Goal: Task Accomplishment & Management: Manage account settings

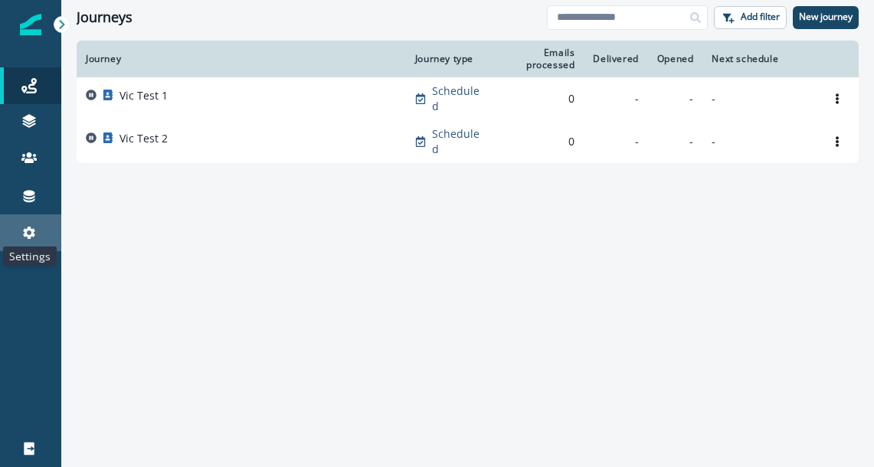
click at [25, 227] on icon at bounding box center [28, 232] width 15 height 15
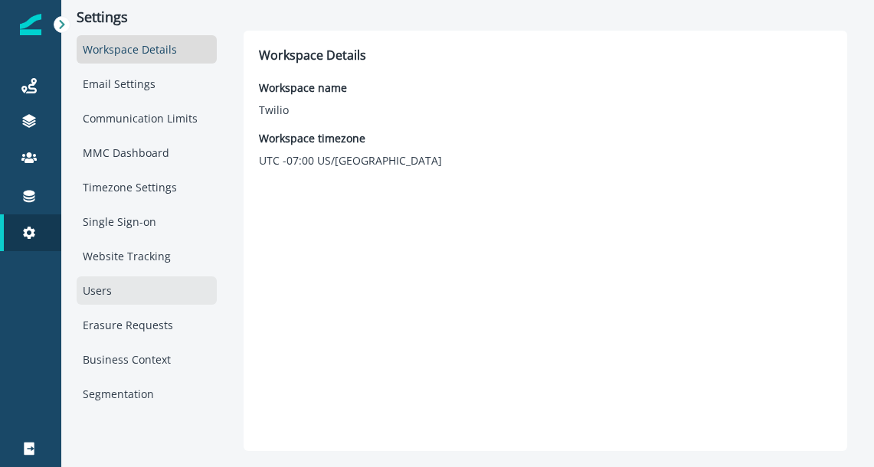
click at [128, 290] on div "Users" at bounding box center [147, 291] width 140 height 28
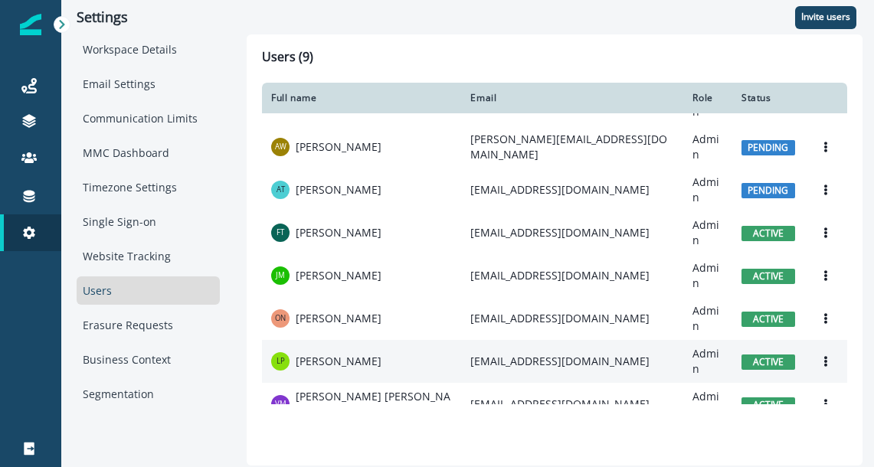
scroll to position [54, 0]
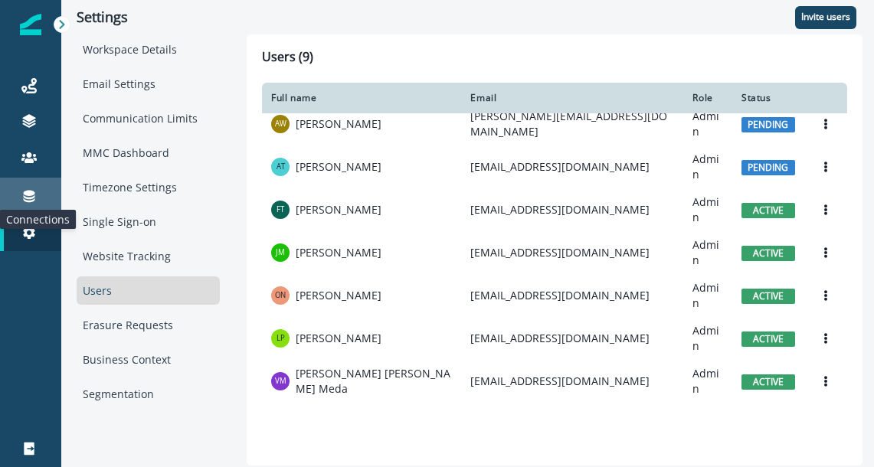
click at [28, 194] on icon at bounding box center [29, 197] width 11 height 12
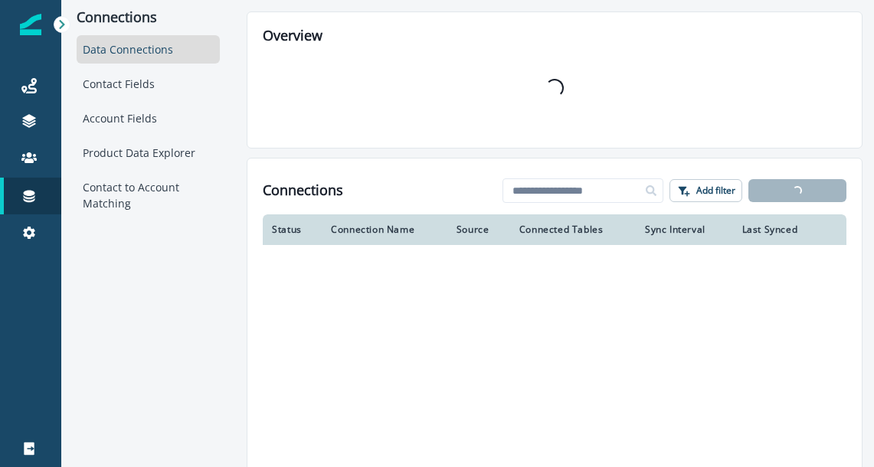
click at [62, 25] on icon at bounding box center [61, 24] width 5 height 9
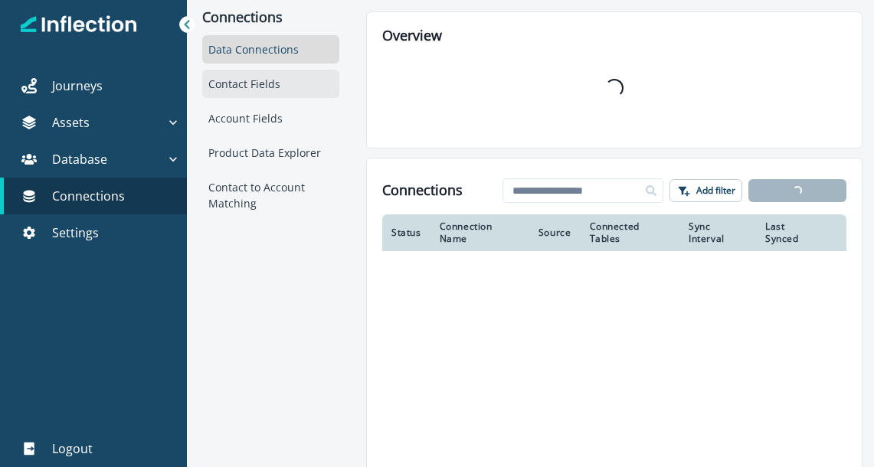
click at [238, 79] on div "Contact Fields" at bounding box center [270, 84] width 137 height 28
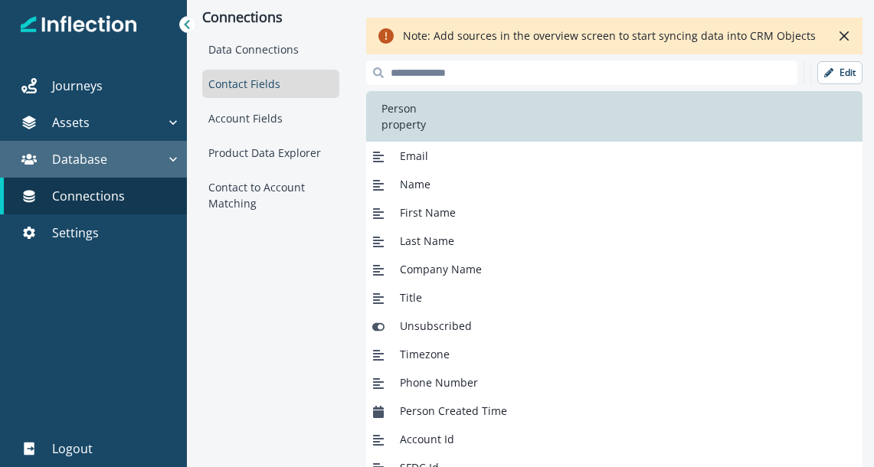
click at [156, 155] on div "Database" at bounding box center [85, 159] width 159 height 18
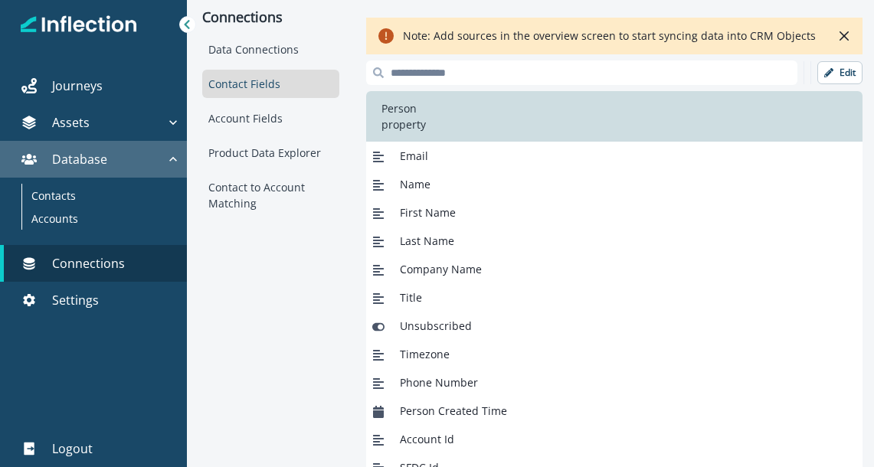
click at [156, 155] on div "Database" at bounding box center [85, 159] width 159 height 18
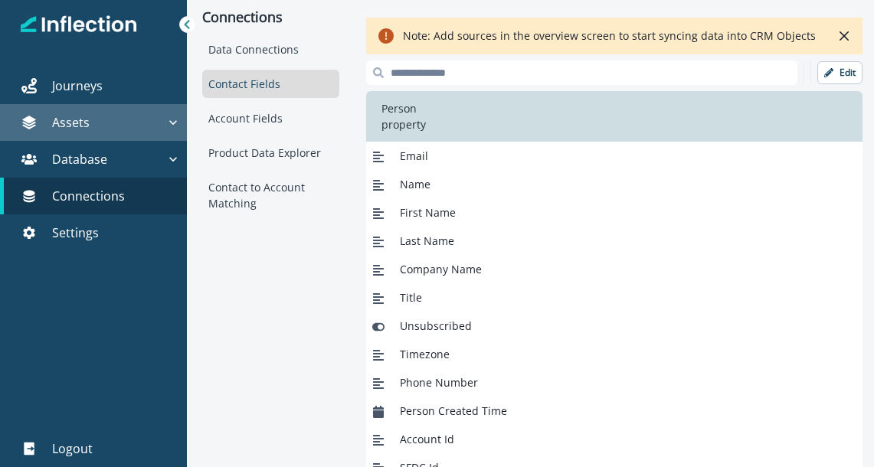
click at [157, 123] on div "Assets" at bounding box center [85, 122] width 159 height 18
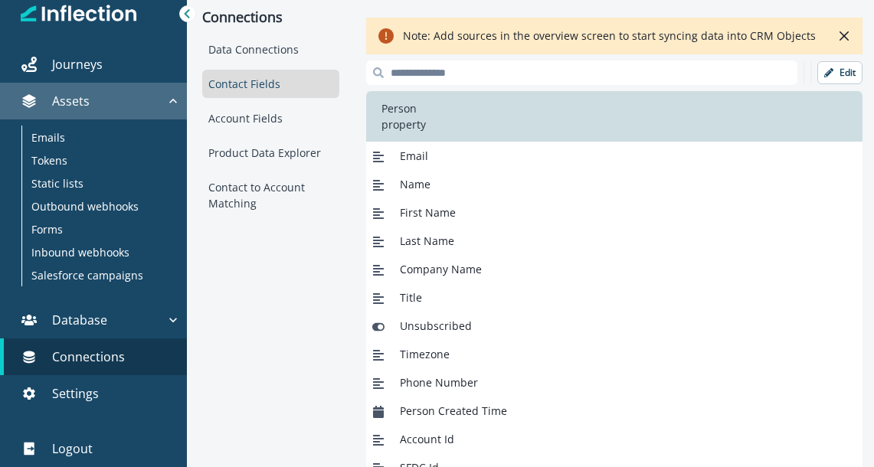
click at [160, 106] on div "Assets" at bounding box center [85, 101] width 159 height 18
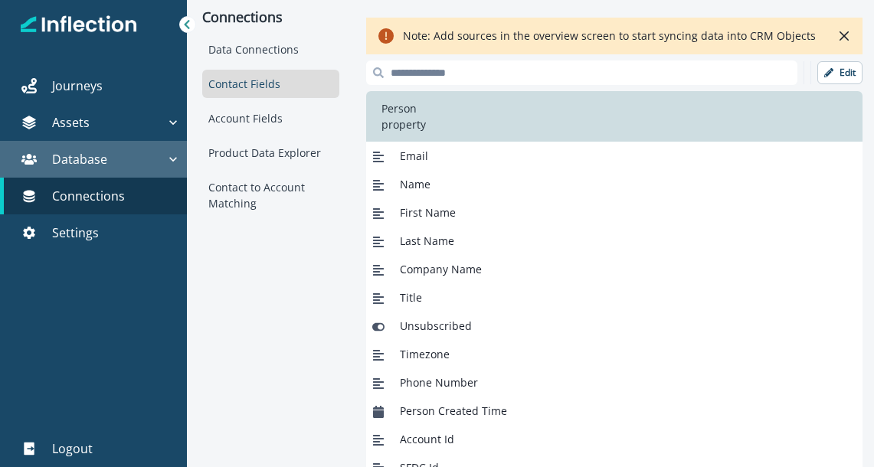
click at [146, 149] on button "Database" at bounding box center [93, 159] width 187 height 37
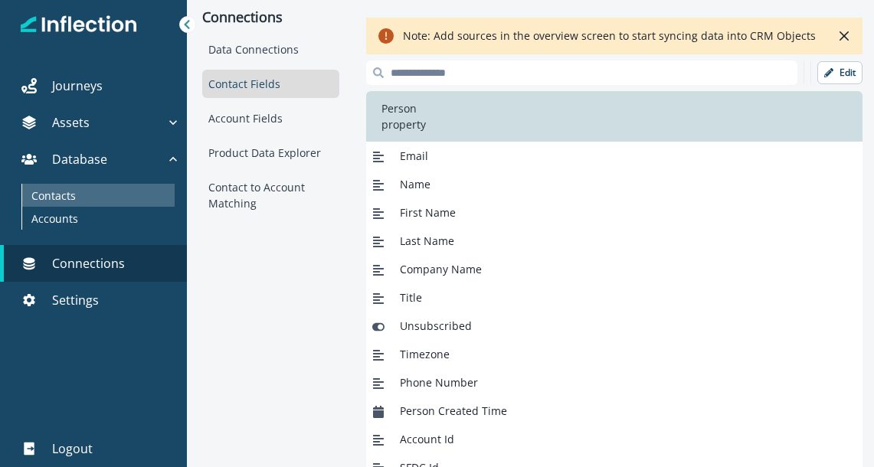
click at [133, 189] on div "Contacts" at bounding box center [98, 195] width 152 height 23
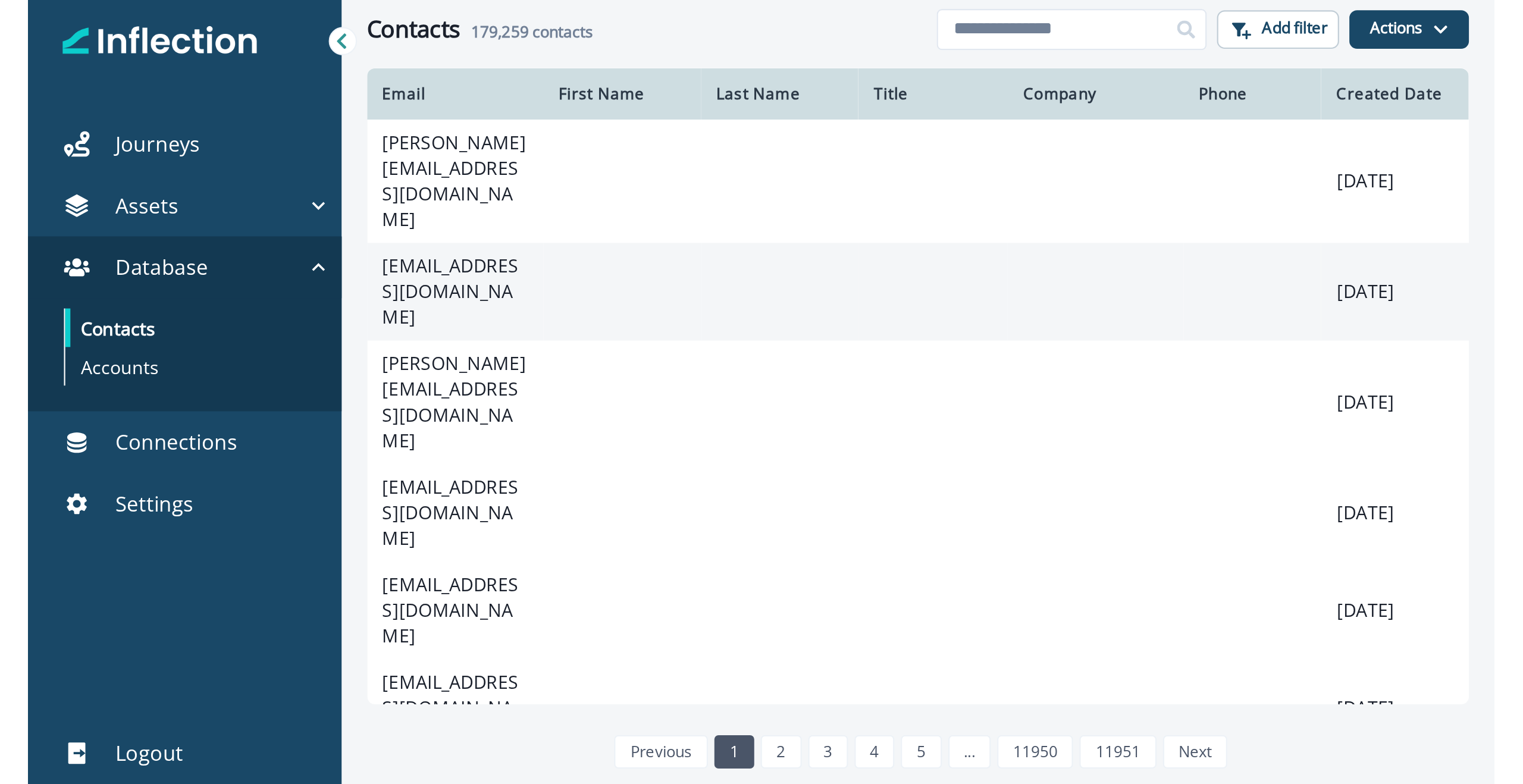
scroll to position [1, 0]
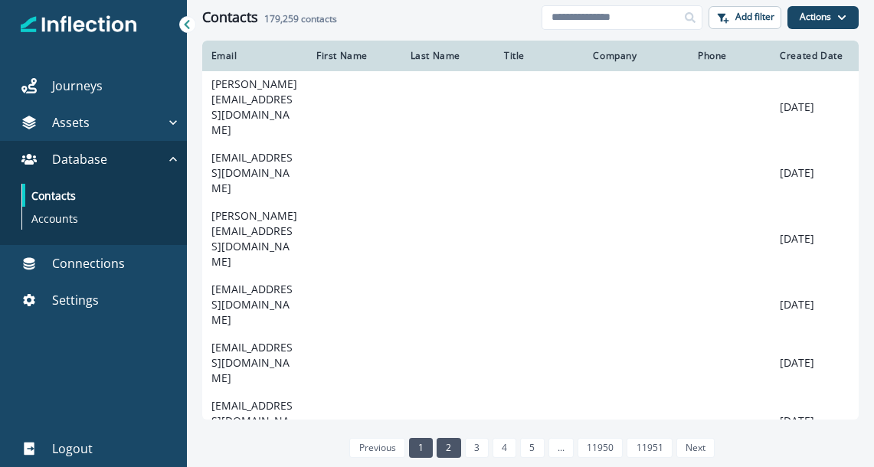
click at [443, 447] on link "2" at bounding box center [449, 448] width 24 height 20
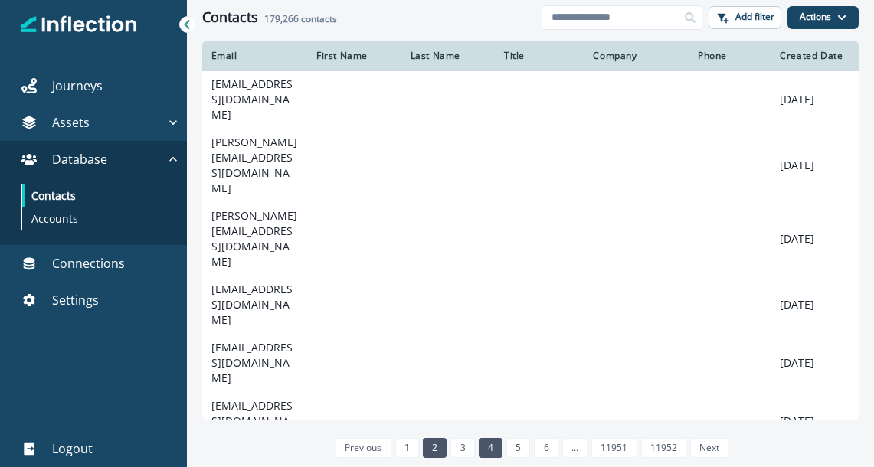
click at [479, 450] on link "4" at bounding box center [491, 448] width 24 height 20
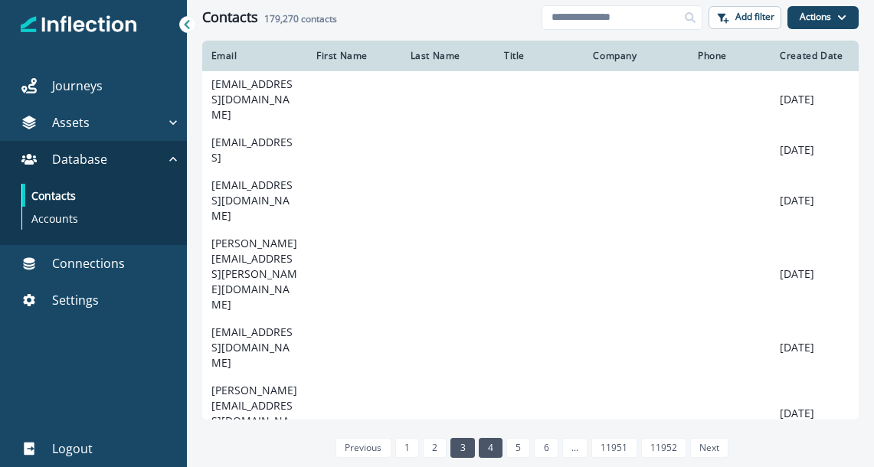
click at [462, 446] on link "3" at bounding box center [462, 448] width 24 height 20
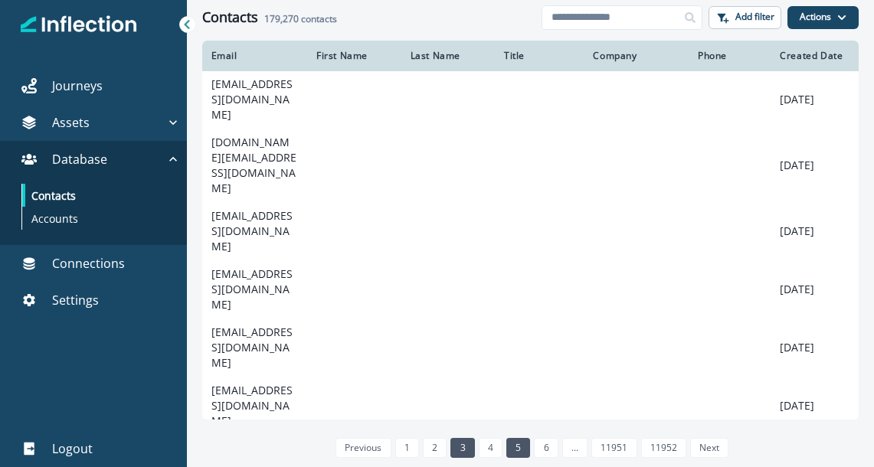
click at [529, 447] on link "5" at bounding box center [518, 448] width 24 height 20
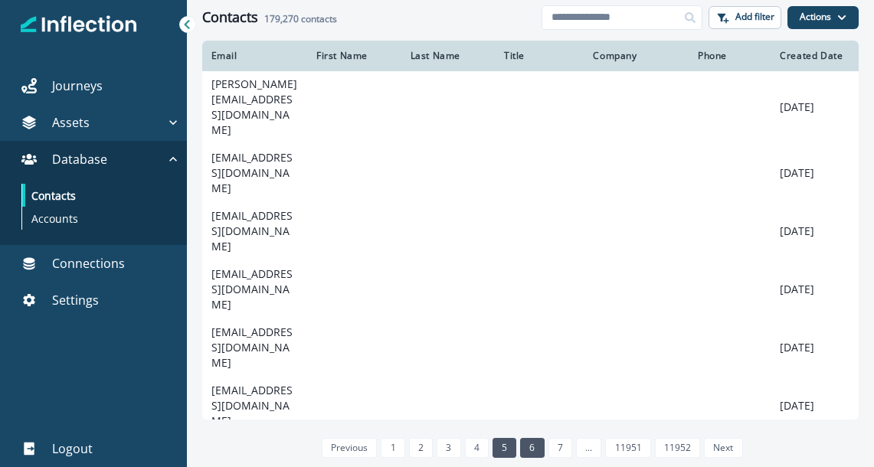
click at [540, 445] on link "6" at bounding box center [532, 448] width 24 height 20
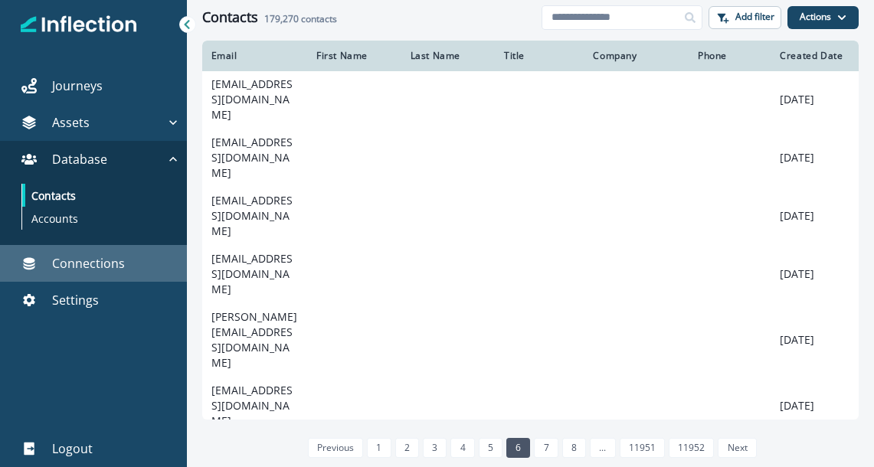
click at [73, 259] on p "Connections" at bounding box center [88, 263] width 73 height 18
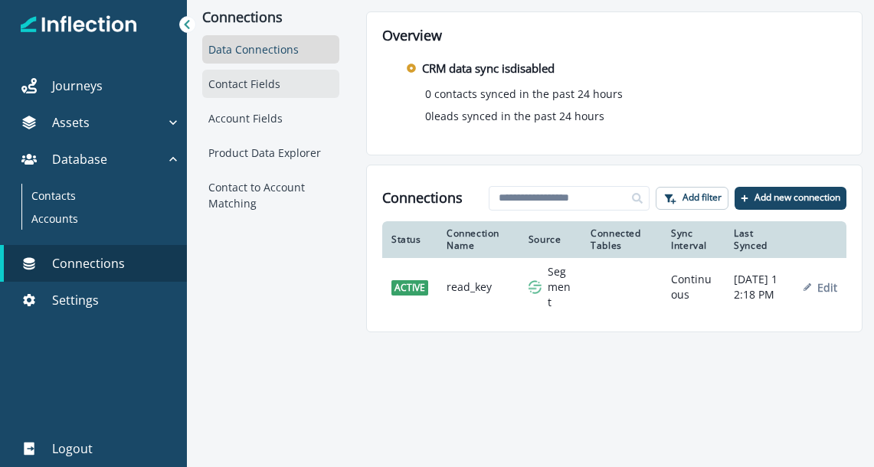
click at [239, 77] on div "Contact Fields" at bounding box center [270, 84] width 137 height 28
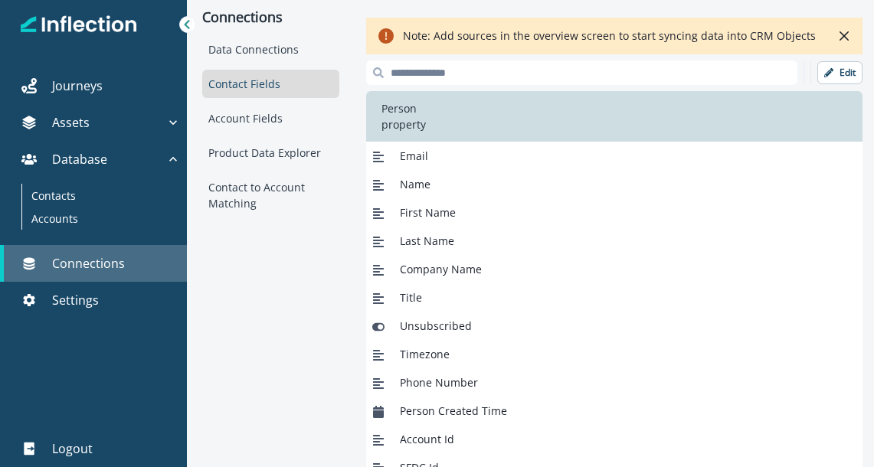
click at [115, 257] on p "Connections" at bounding box center [88, 263] width 73 height 18
click at [73, 268] on p "Connections" at bounding box center [88, 263] width 73 height 18
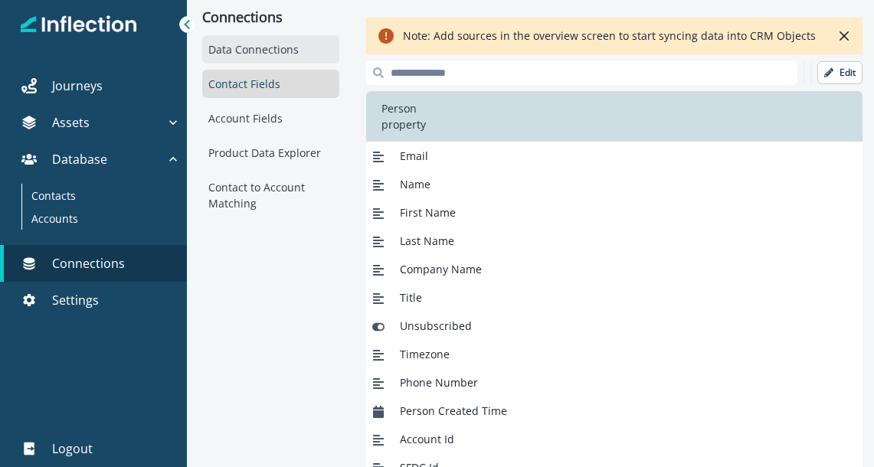
click at [230, 44] on div "Data Connections" at bounding box center [270, 49] width 137 height 28
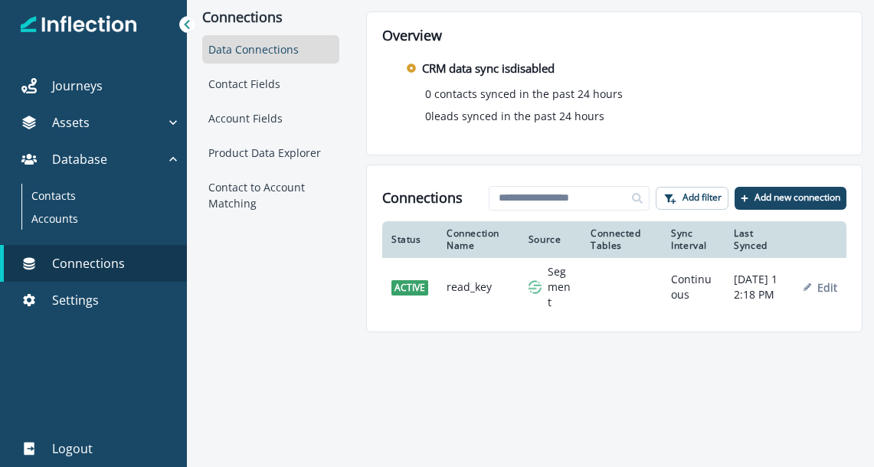
click at [188, 22] on icon at bounding box center [186, 24] width 5 height 9
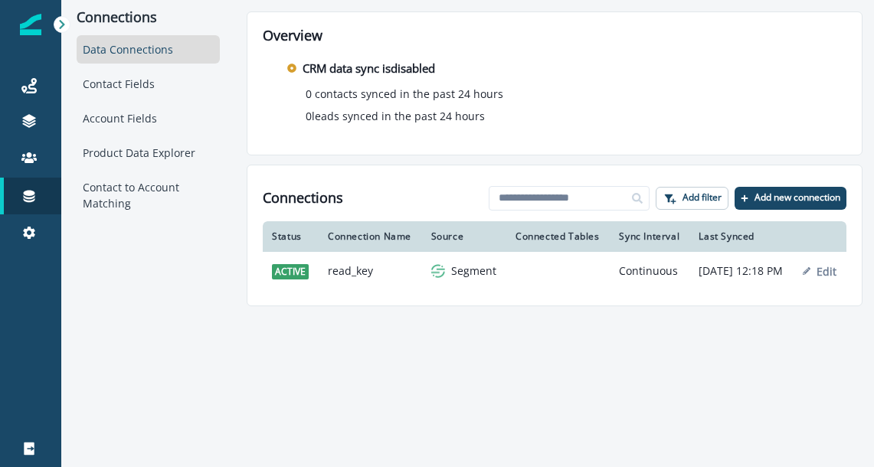
click at [61, 23] on icon at bounding box center [62, 24] width 11 height 11
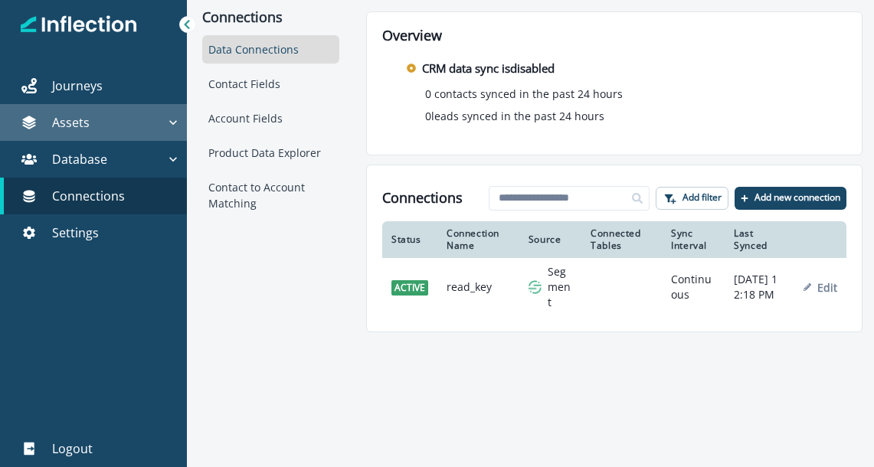
click at [123, 118] on div "Assets" at bounding box center [85, 122] width 159 height 18
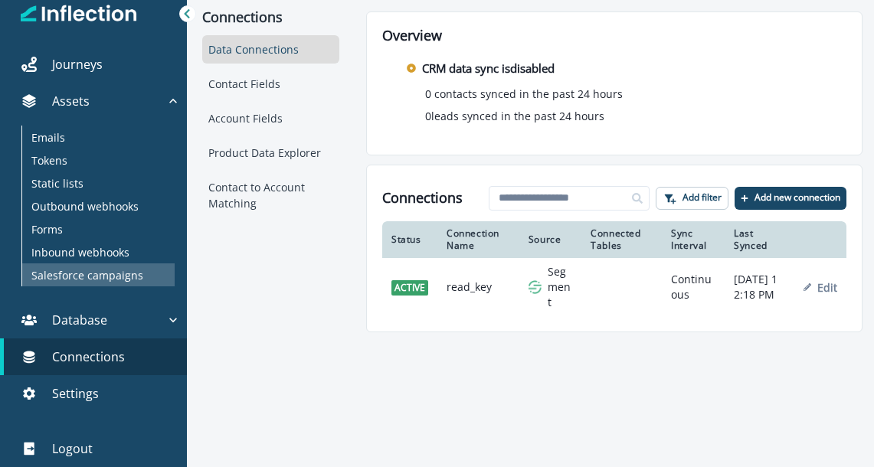
click at [88, 275] on p "Salesforce campaigns" at bounding box center [87, 275] width 112 height 16
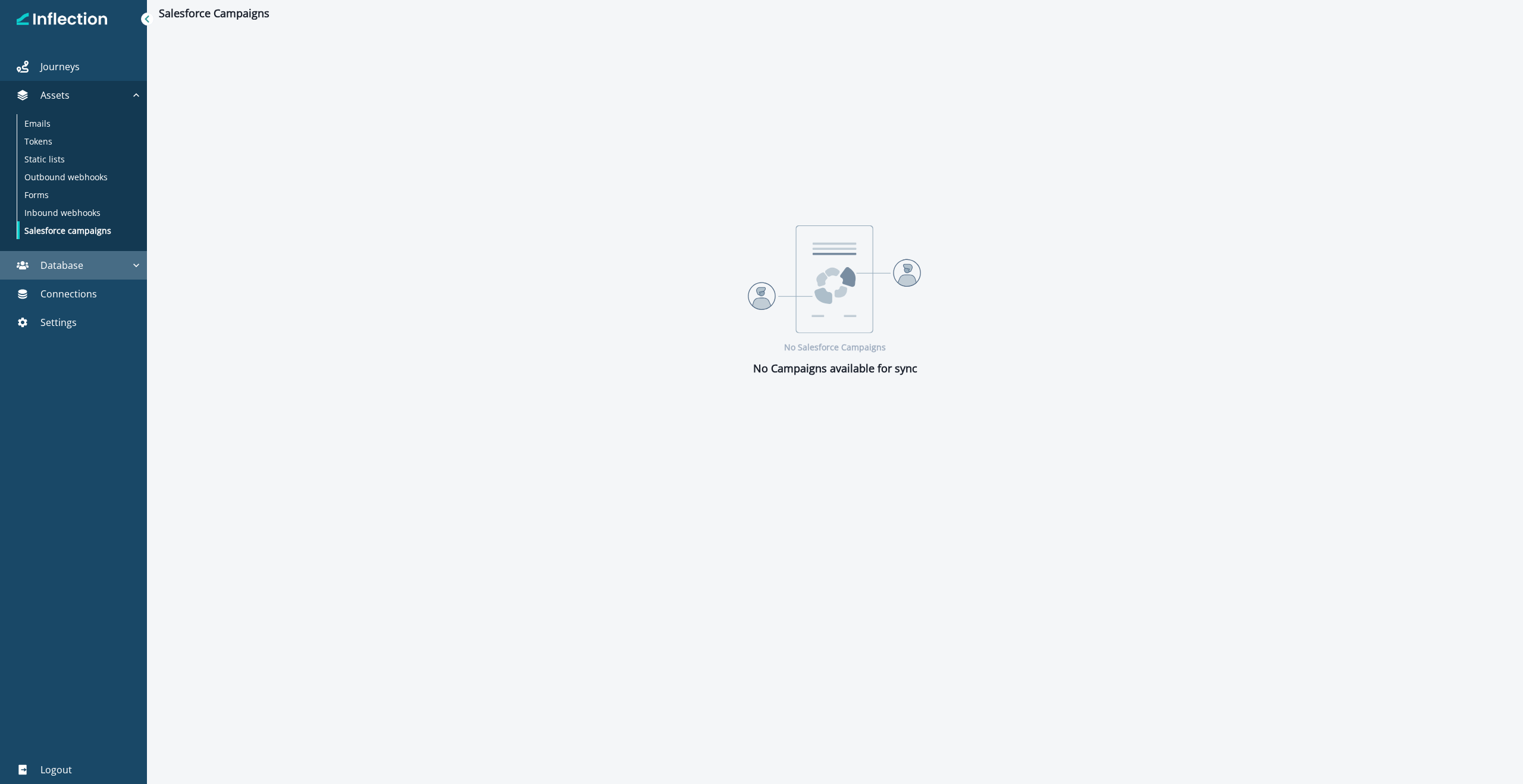
click at [119, 259] on div "Database" at bounding box center [68, 265] width 126 height 14
click at [65, 293] on div "Contacts" at bounding box center [77, 293] width 120 height 18
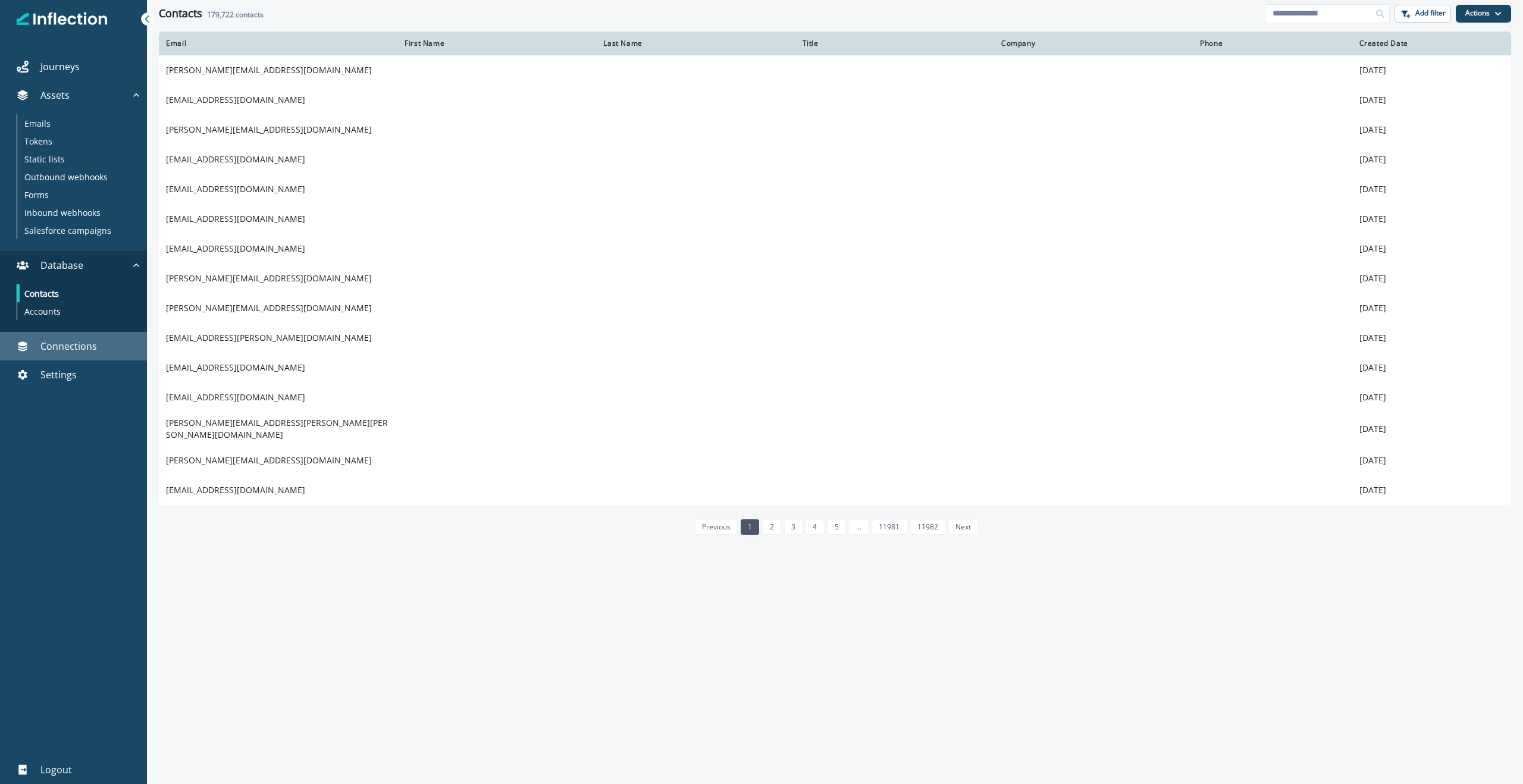
click at [64, 345] on p "Connections" at bounding box center [68, 346] width 57 height 14
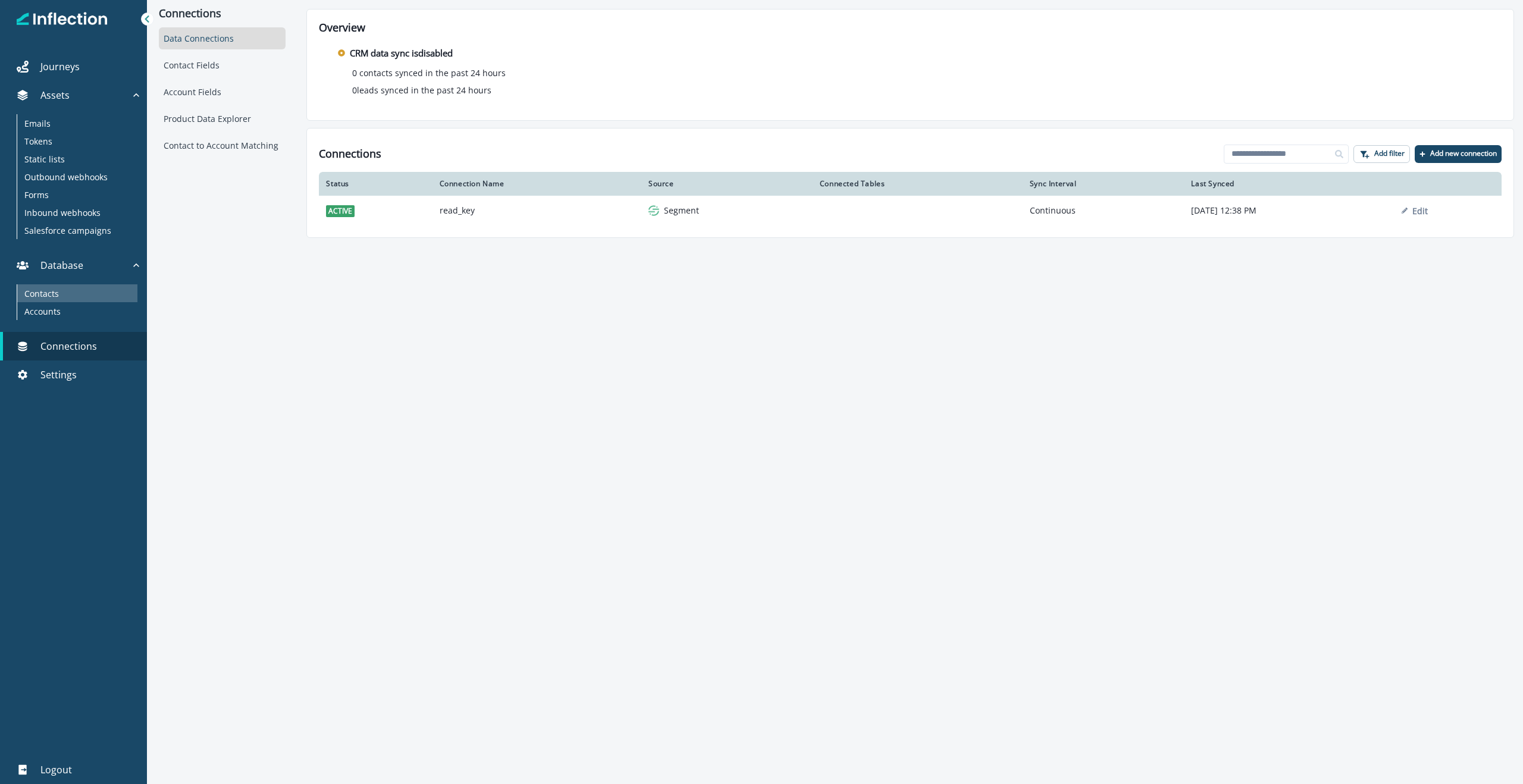
click at [47, 293] on p "Contacts" at bounding box center [41, 293] width 34 height 12
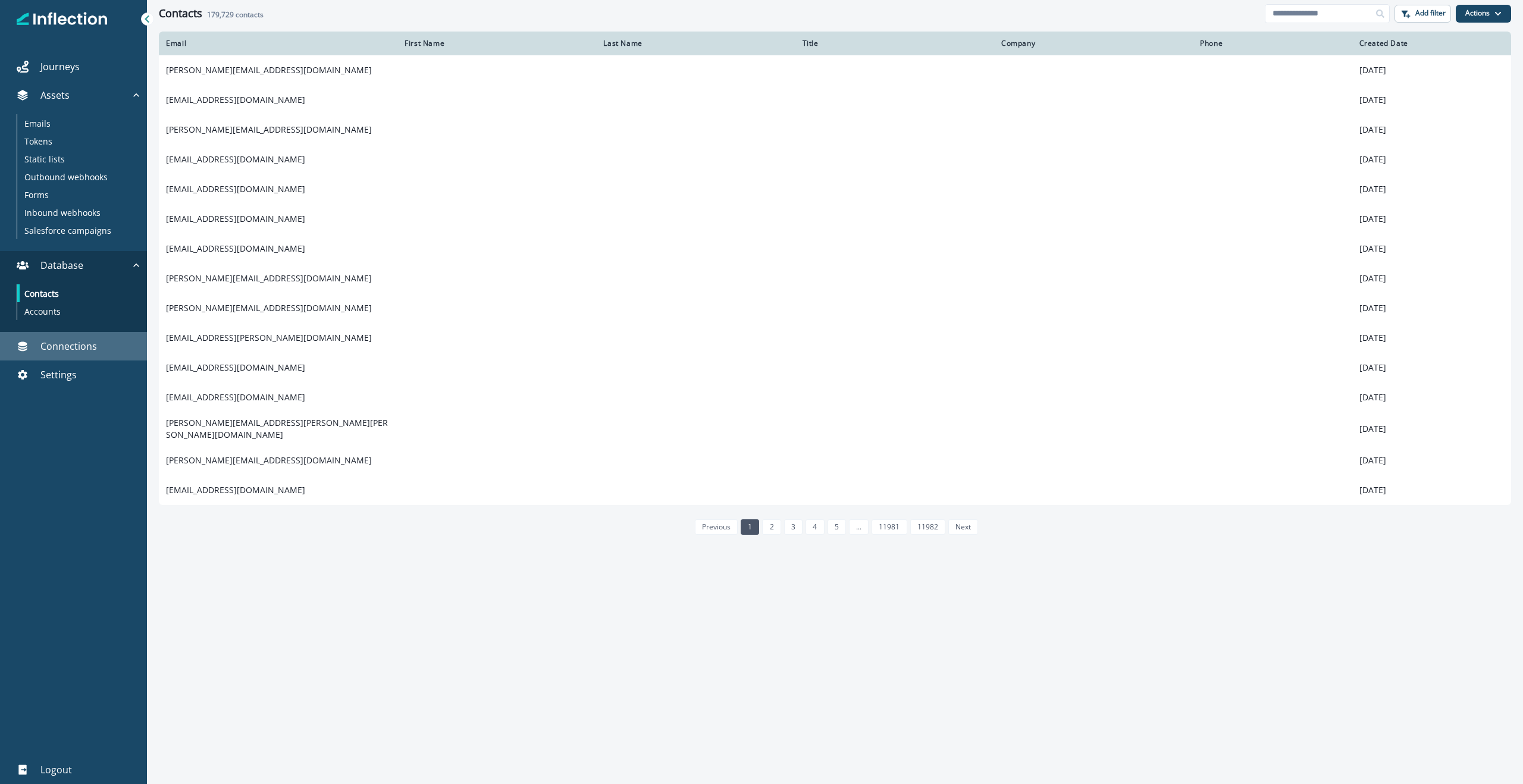
click at [60, 345] on p "Connections" at bounding box center [68, 346] width 57 height 14
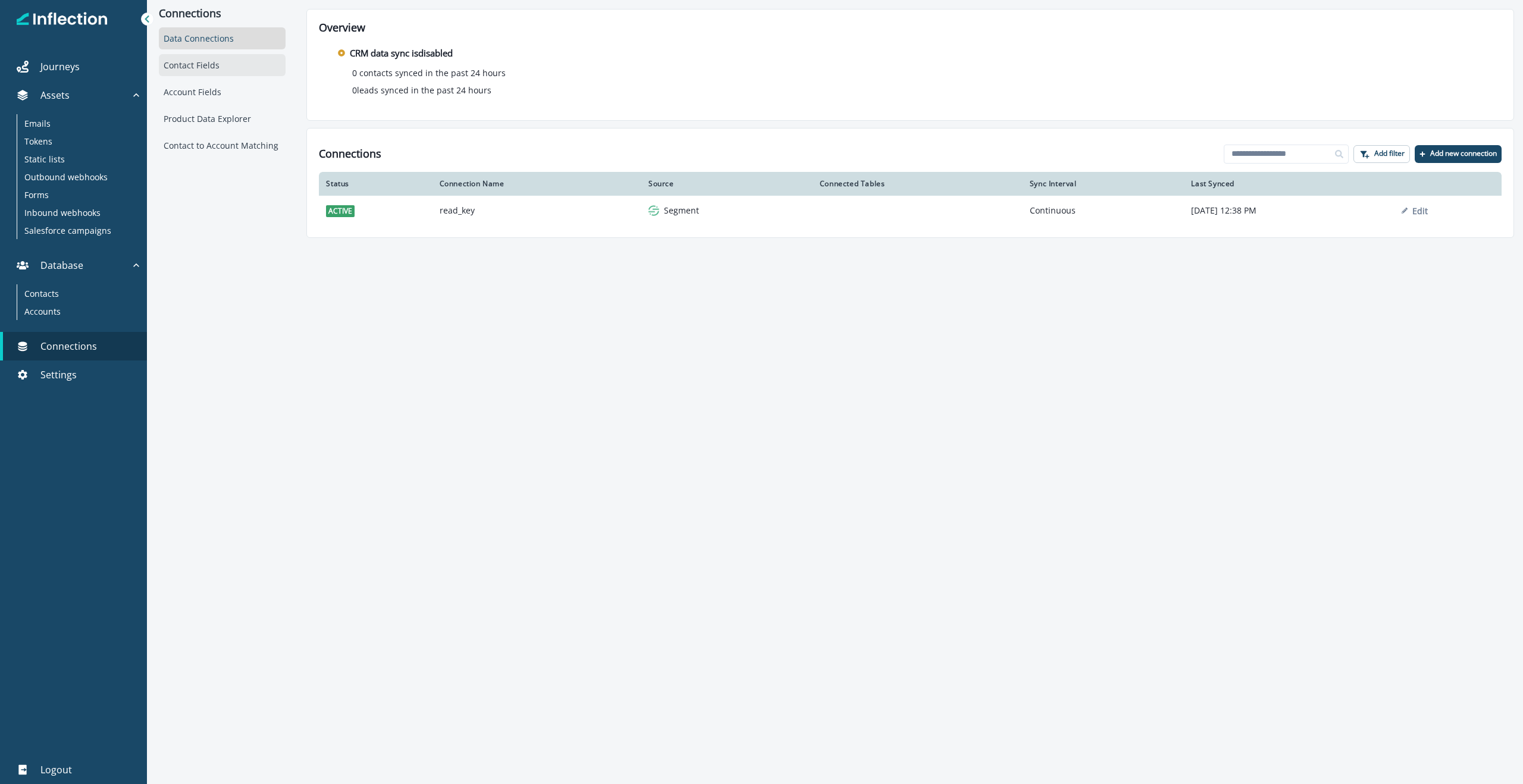
click at [196, 71] on div "Contact Fields" at bounding box center [222, 65] width 127 height 22
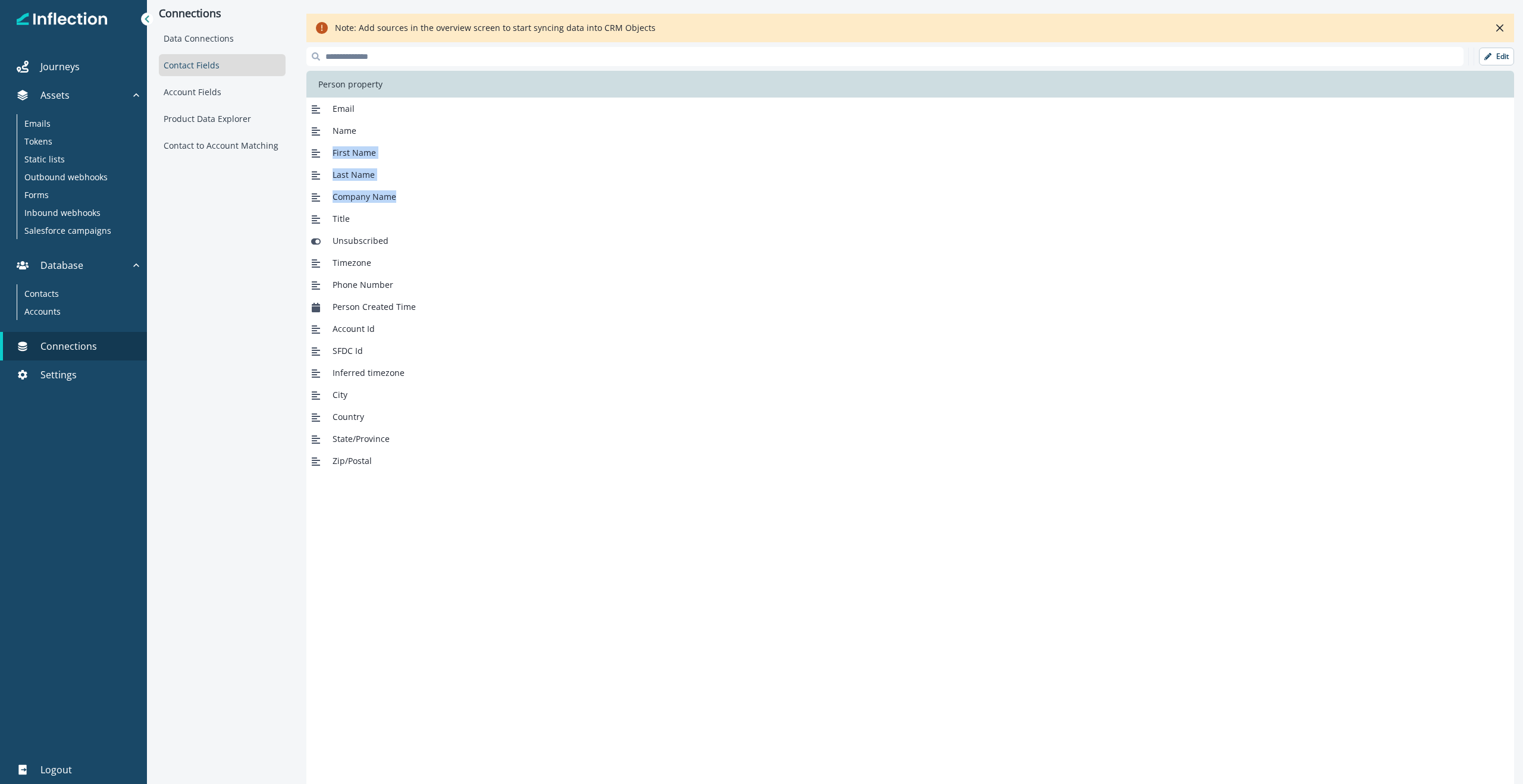
drag, startPoint x: 450, startPoint y: 217, endPoint x: 472, endPoint y: 281, distance: 67.7
click at [468, 264] on div "Email Name First Name Last Name Company Name Title Unsubscribed Timezone Phone …" at bounding box center [910, 285] width 1208 height 374
click at [487, 323] on div "Account Id" at bounding box center [910, 328] width 1208 height 22
click at [374, 151] on span "First Name" at bounding box center [354, 152] width 43 height 12
